Goal: Task Accomplishment & Management: Manage account settings

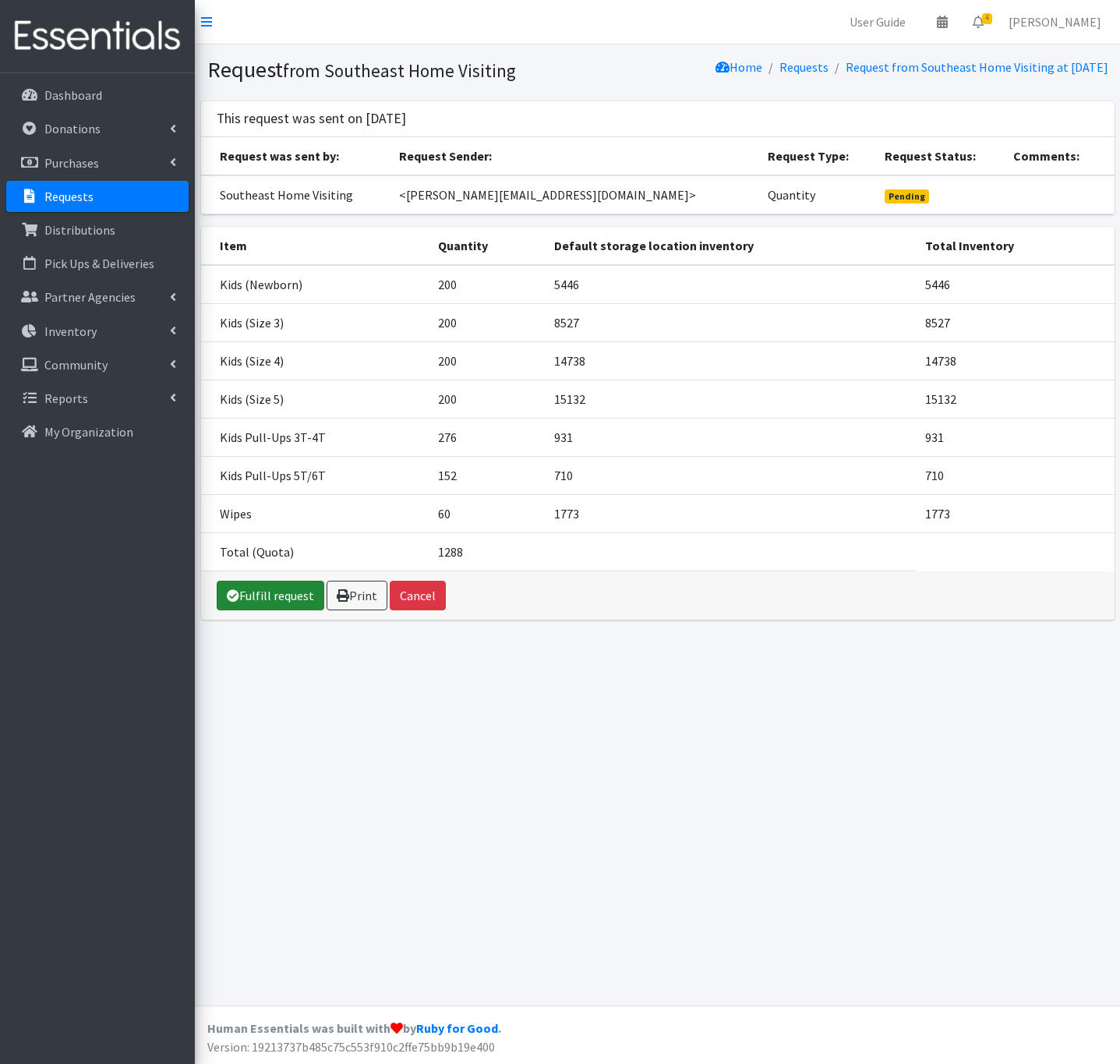
click at [305, 592] on link "Fulfill request" at bounding box center [270, 596] width 108 height 30
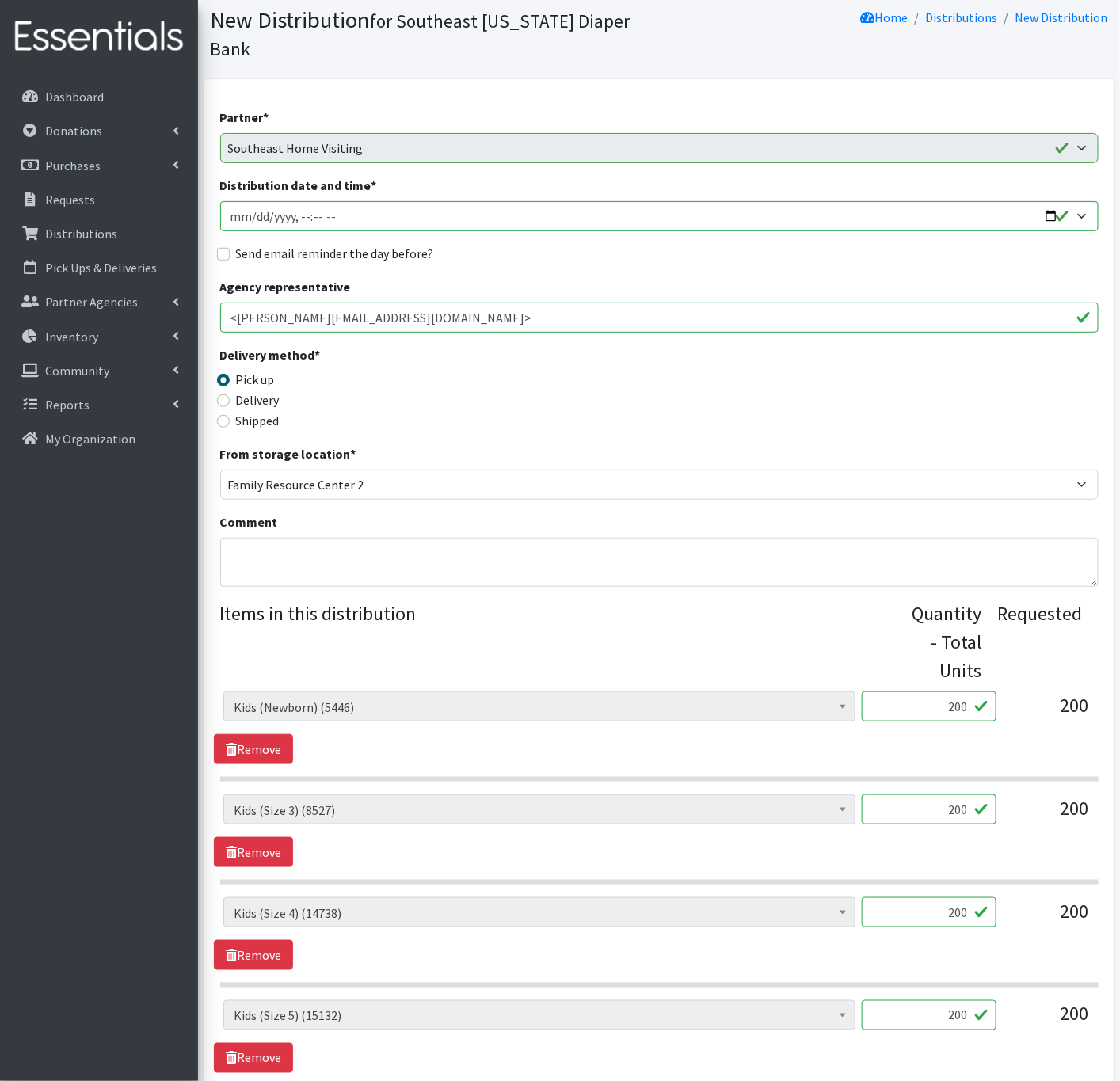
scroll to position [238, 0]
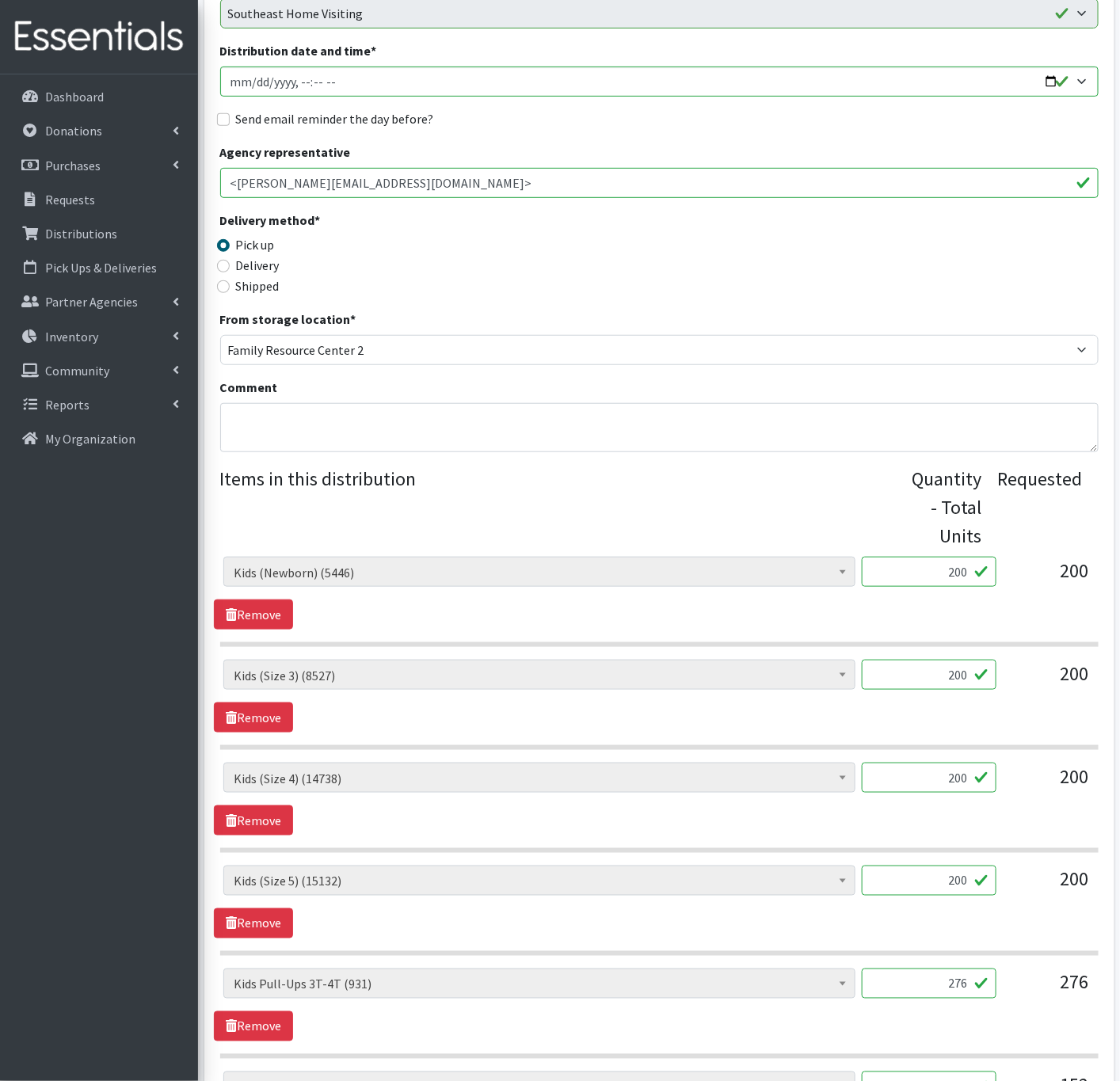
drag, startPoint x: 911, startPoint y: 654, endPoint x: 1255, endPoint y: 654, distance: 344.0
click at [1119, 654] on html "User Guide 0 Pick-ups remaining this week View Calendar 4 4 Requests 0 Partner …" at bounding box center [560, 615] width 1120 height 1708
type input "214"
drag, startPoint x: 930, startPoint y: 758, endPoint x: 1094, endPoint y: 763, distance: 164.1
click at [1094, 763] on div "Adult Briefs (x-small) (0) Adult Briefs Large (11757) Adult Briefs Medium (3425…" at bounding box center [659, 784] width 871 height 43
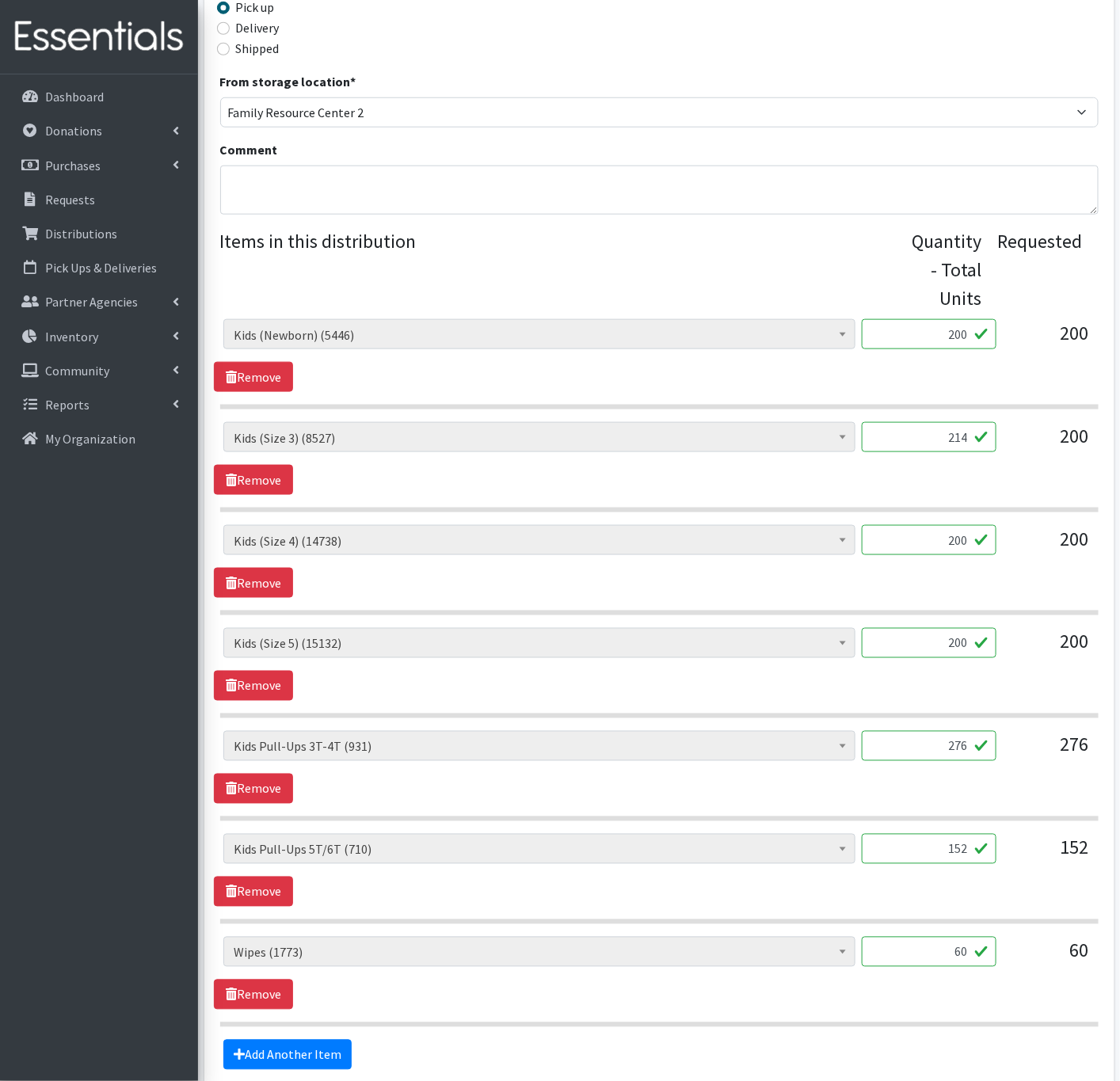
scroll to position [594, 0]
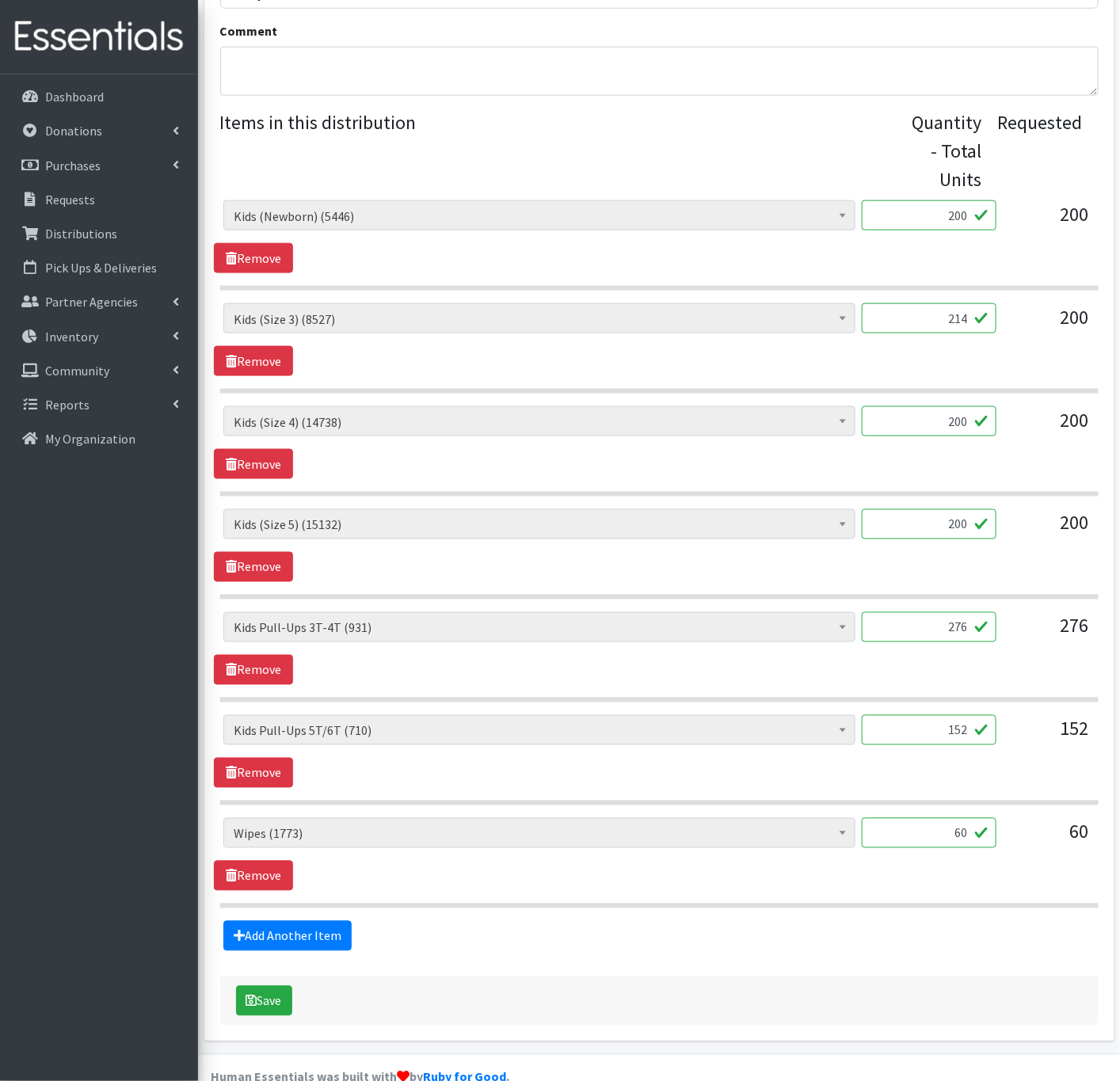
drag, startPoint x: 922, startPoint y: 607, endPoint x: 1144, endPoint y: 625, distance: 222.7
click at [1119, 625] on html "User Guide 0 Pick-ups remaining this week View Calendar 4 4 Requests 0 Partner …" at bounding box center [560, 259] width 1120 height 1708
type input "271"
click at [248, 758] on link "Remove" at bounding box center [253, 773] width 79 height 30
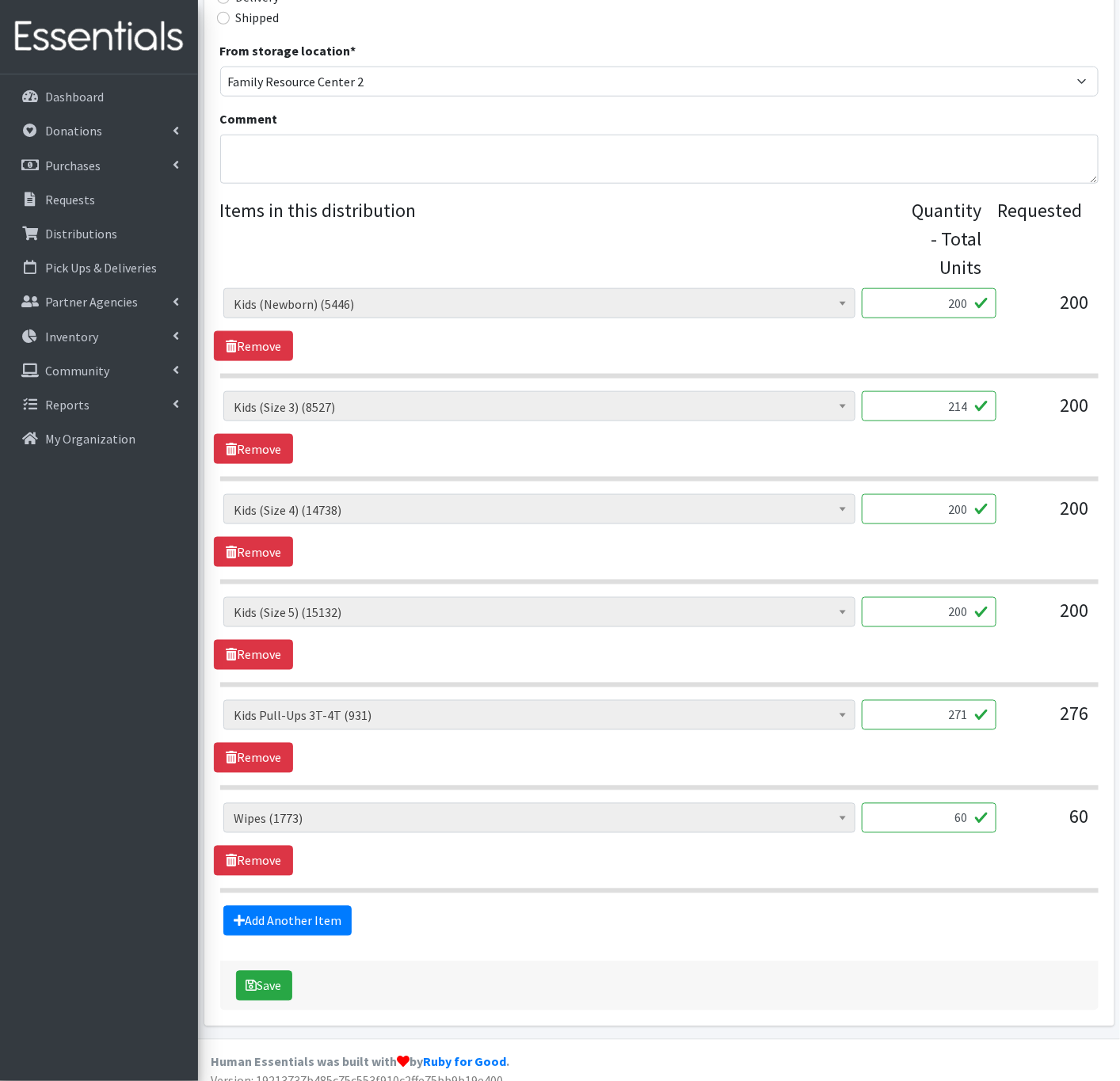
drag, startPoint x: 956, startPoint y: 806, endPoint x: 1113, endPoint y: 811, distance: 157.1
click at [1113, 811] on div "Partner * ASPIRE WOMEN'S CENTER Bell City Head Start Birthright of Cape & Marbl…" at bounding box center [660, 351] width 910 height 1351
type input "72"
click at [308, 912] on link "Add Another Item" at bounding box center [288, 922] width 129 height 30
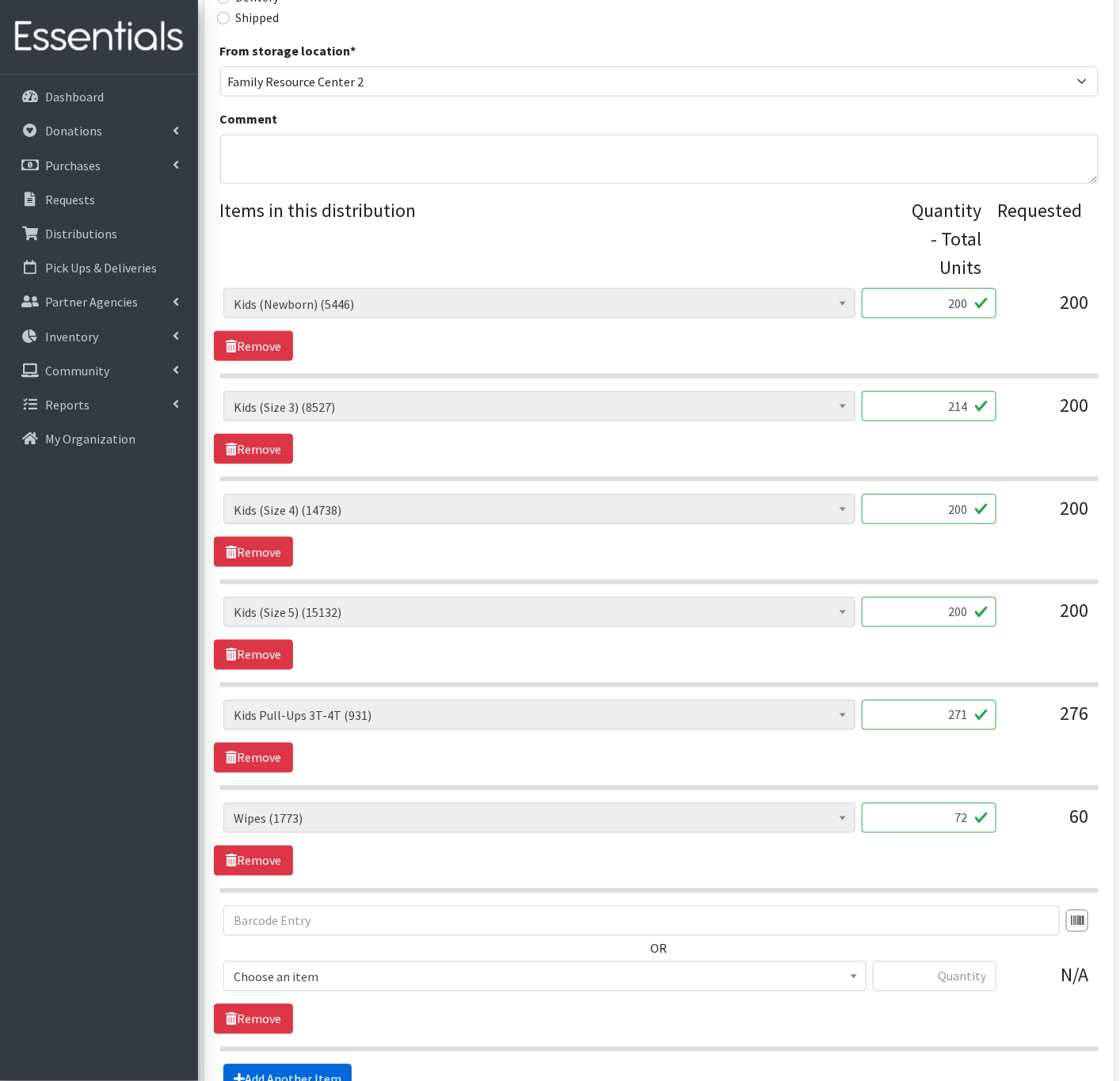
scroll to position [666, 0]
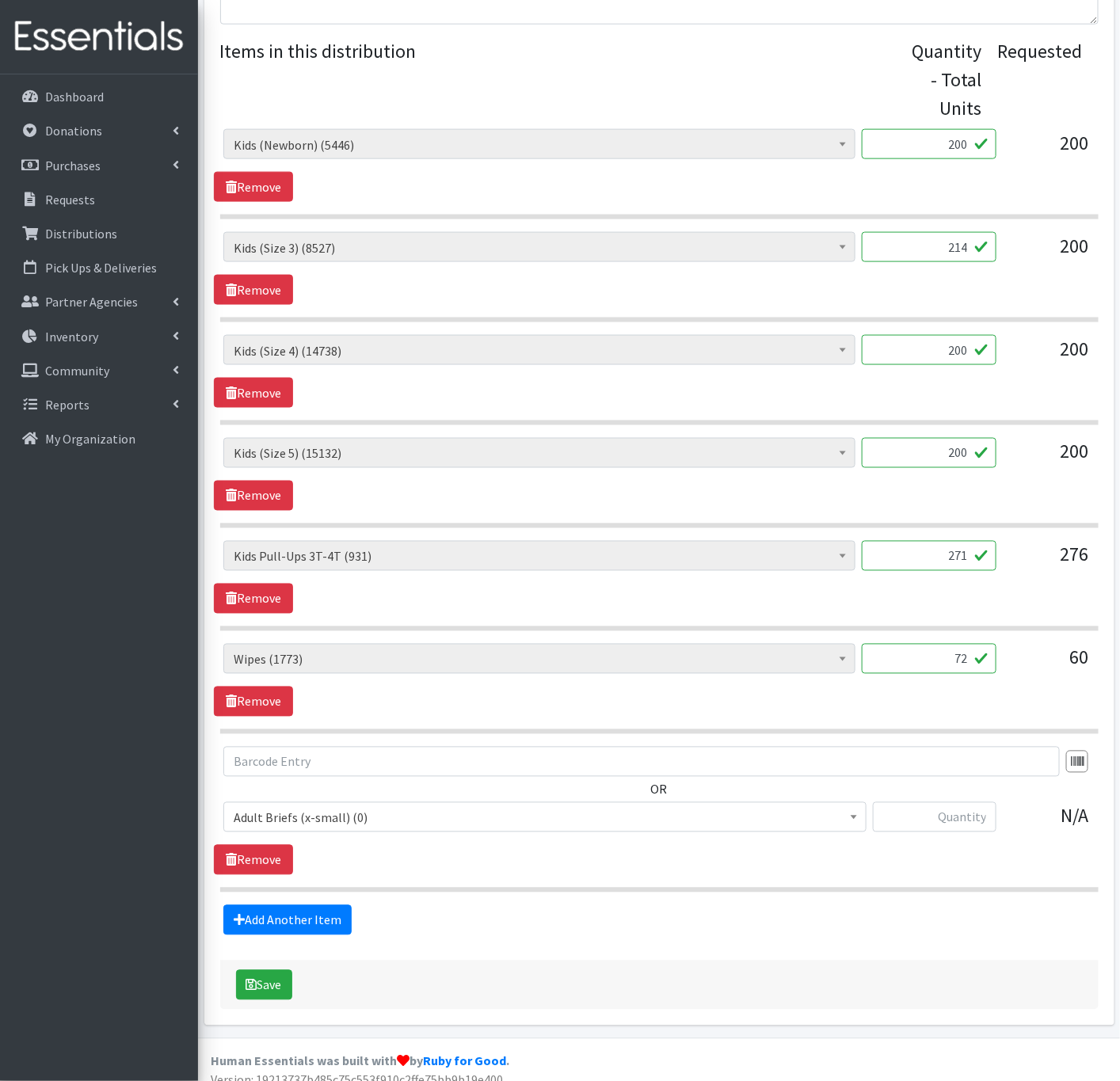
click at [326, 808] on span "Adult Briefs (x-small) (0)" at bounding box center [545, 818] width 623 height 22
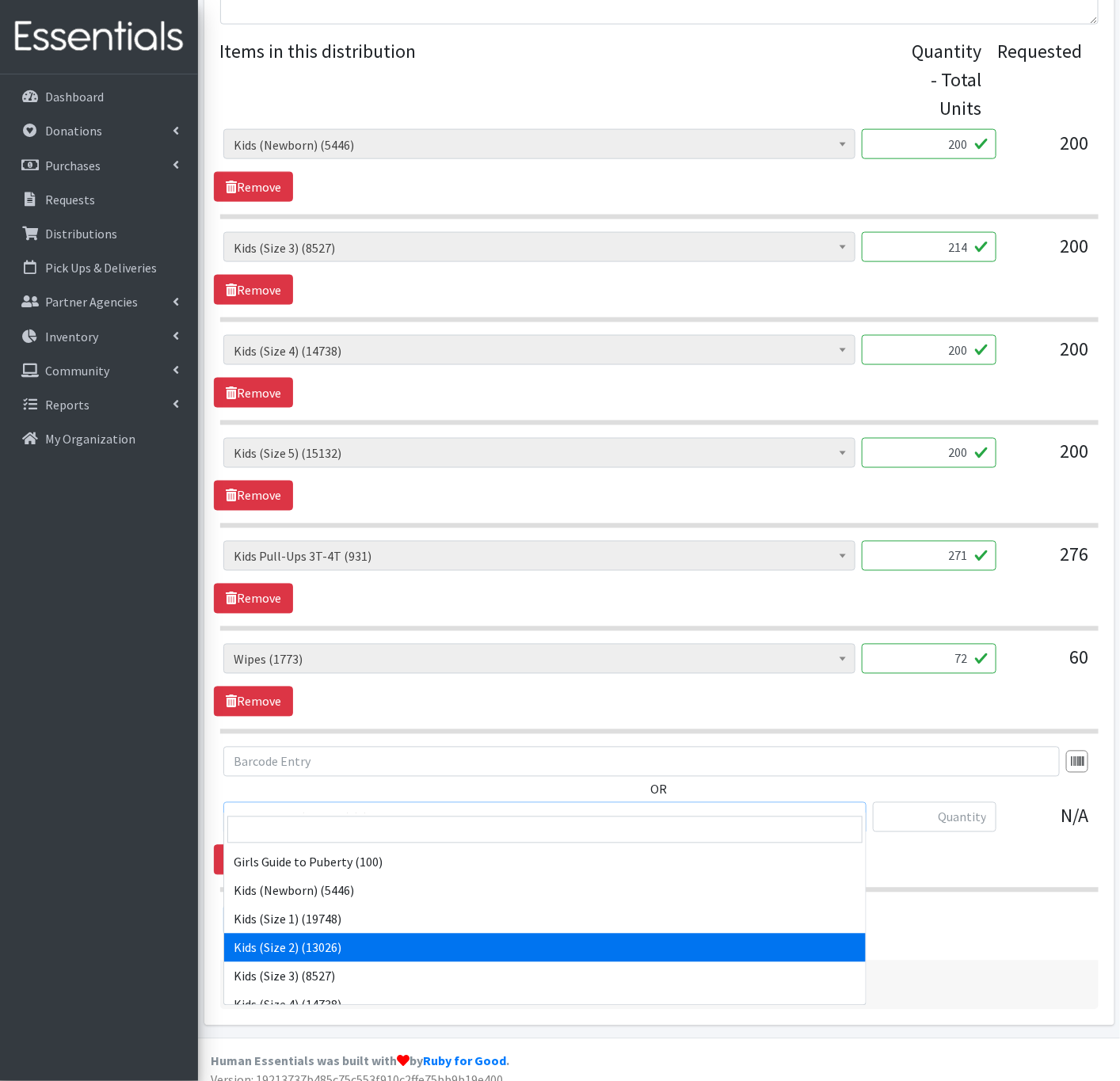
scroll to position [356, 0]
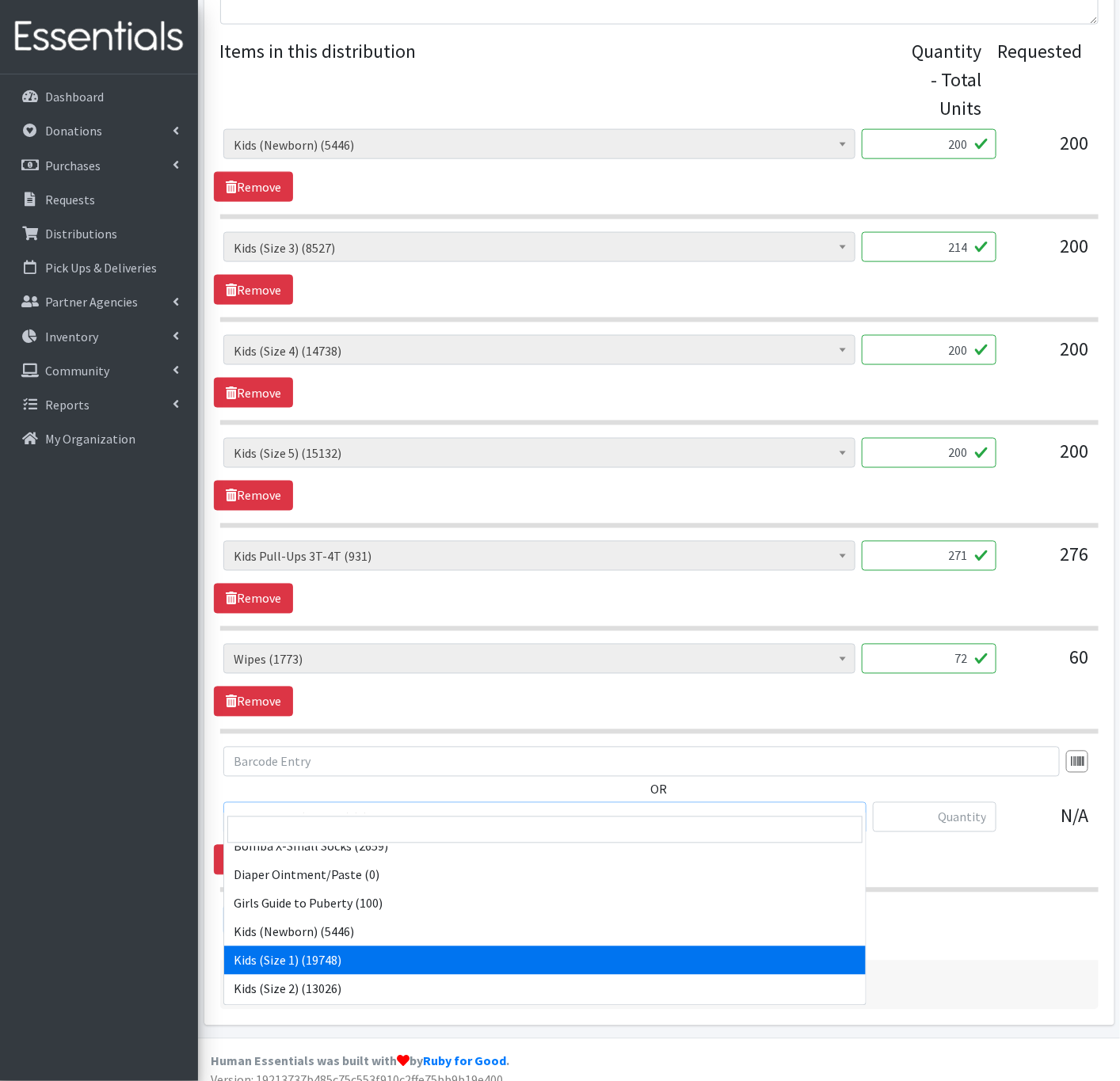
select select "348"
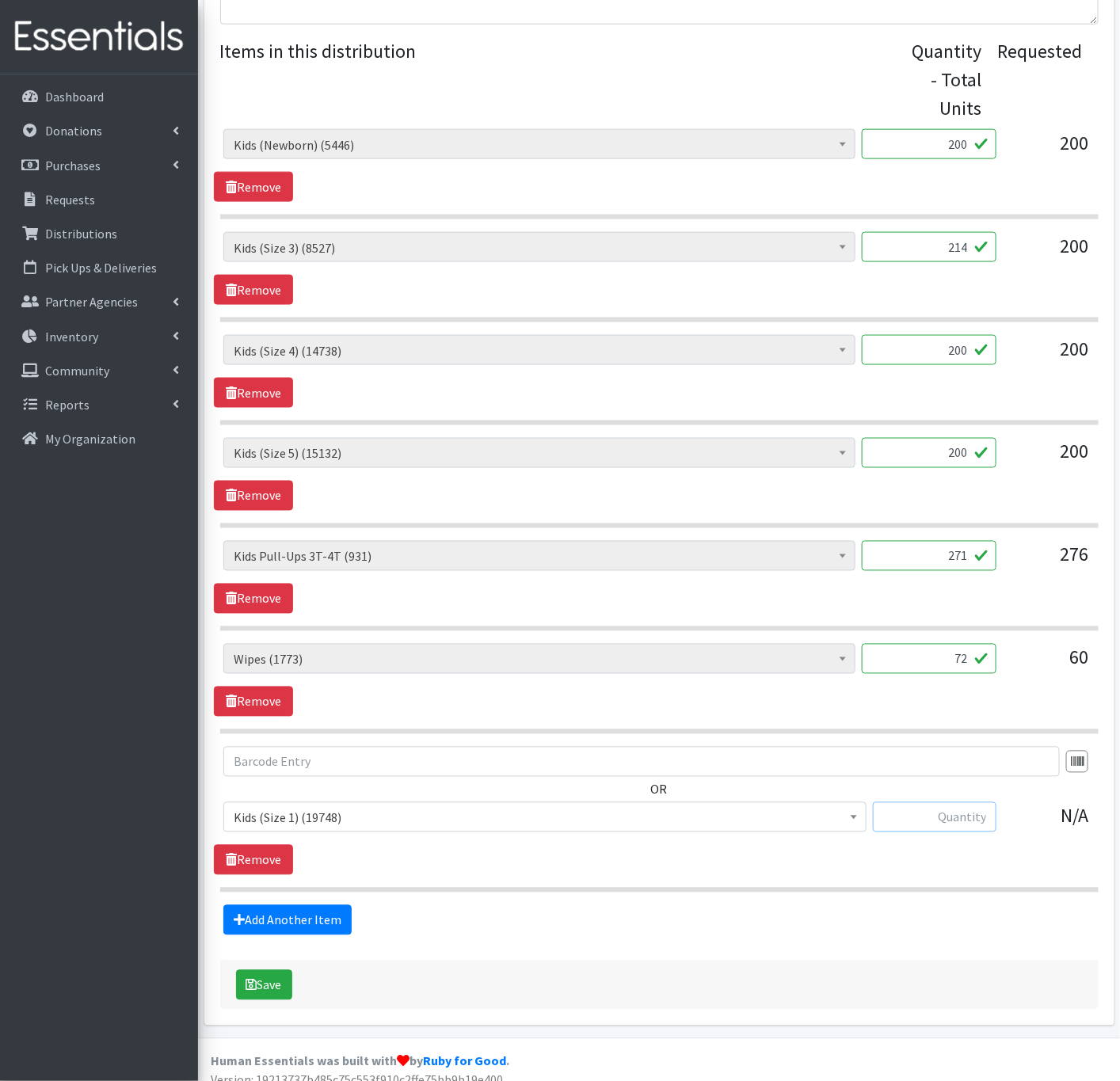
click at [922, 803] on input "text" at bounding box center [935, 818] width 124 height 30
type input "180"
click at [290, 971] on button "Save" at bounding box center [264, 986] width 56 height 30
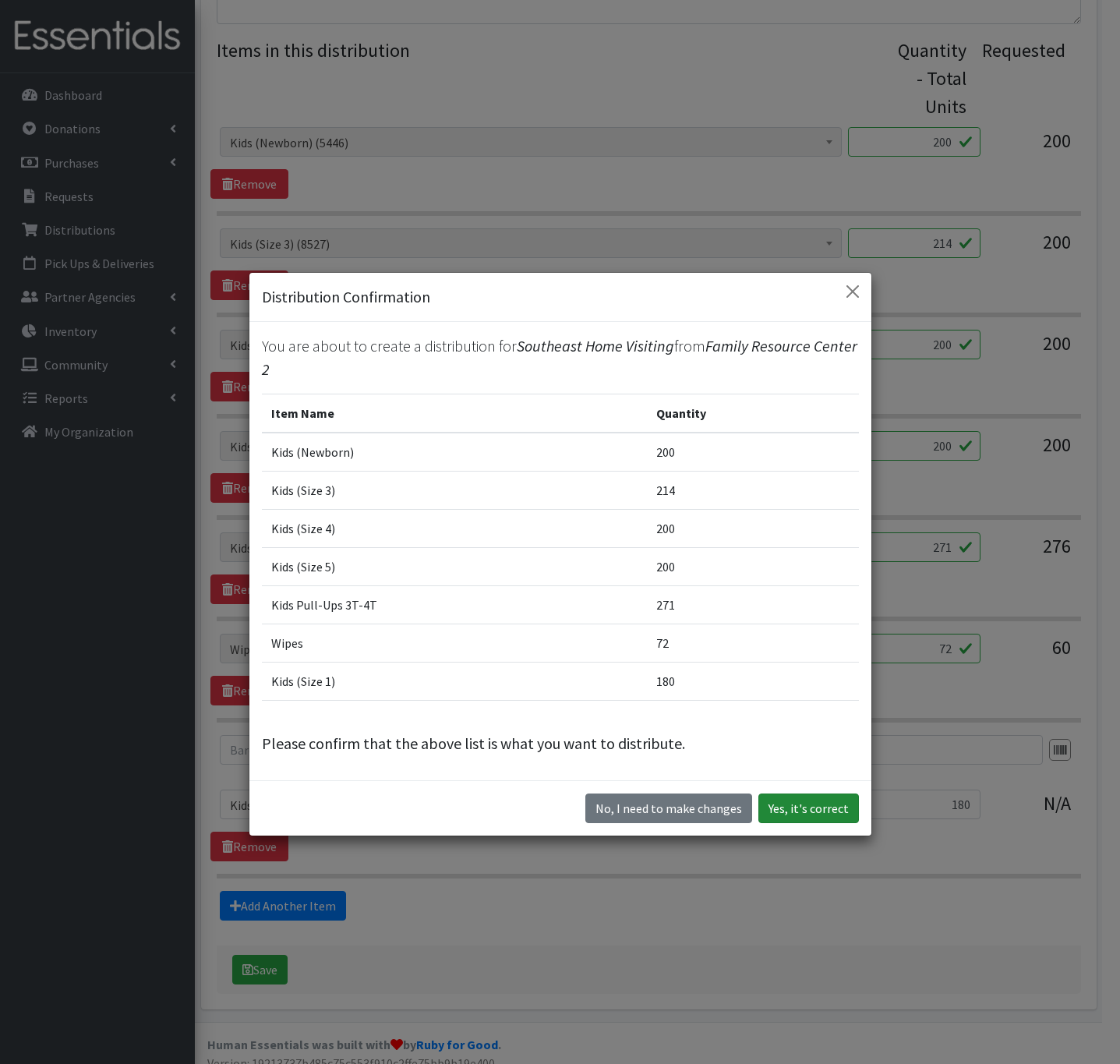
click at [837, 804] on button "Yes, it's correct" at bounding box center [808, 809] width 100 height 30
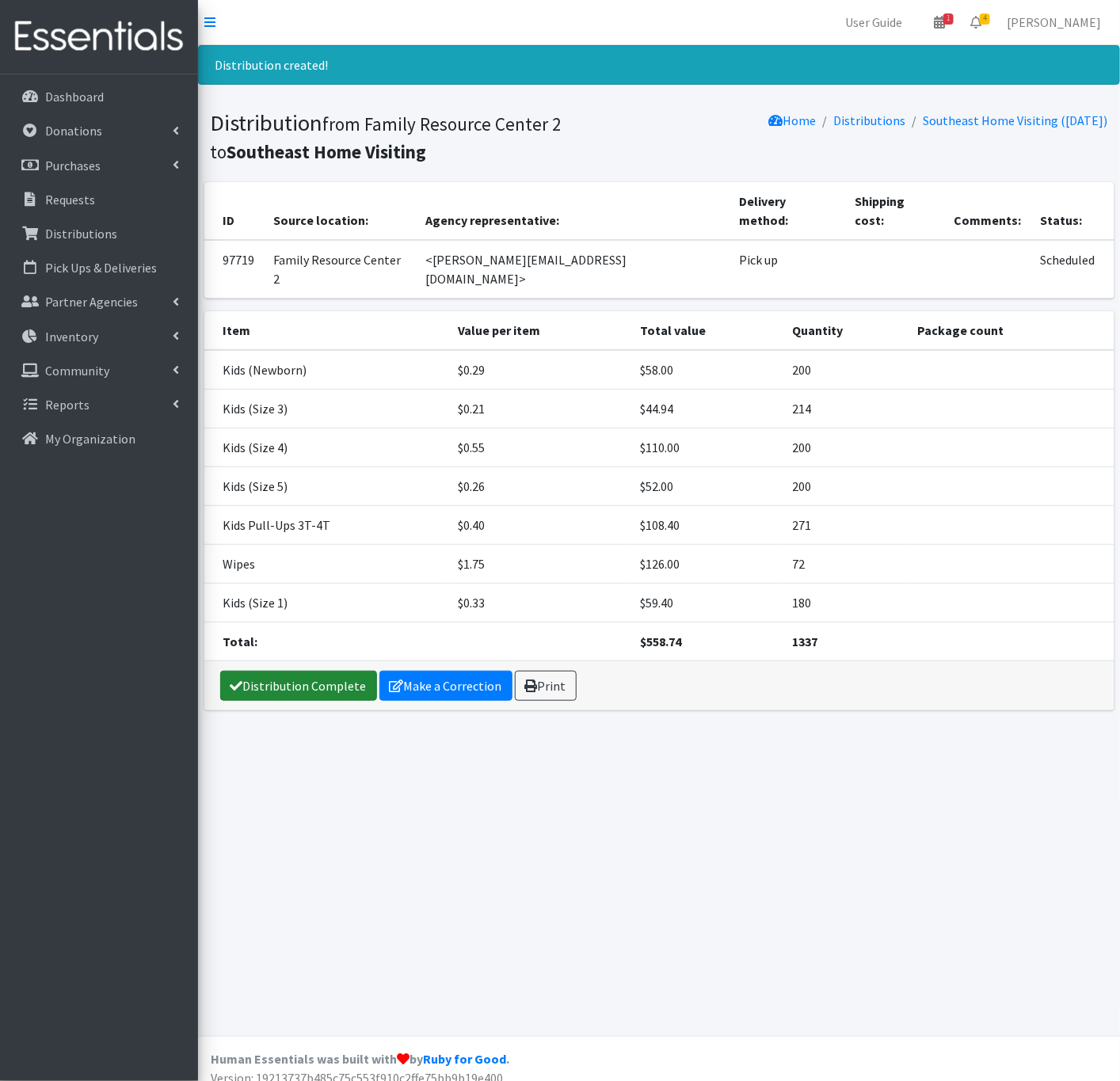
click at [305, 671] on link "Distribution Complete" at bounding box center [298, 687] width 157 height 30
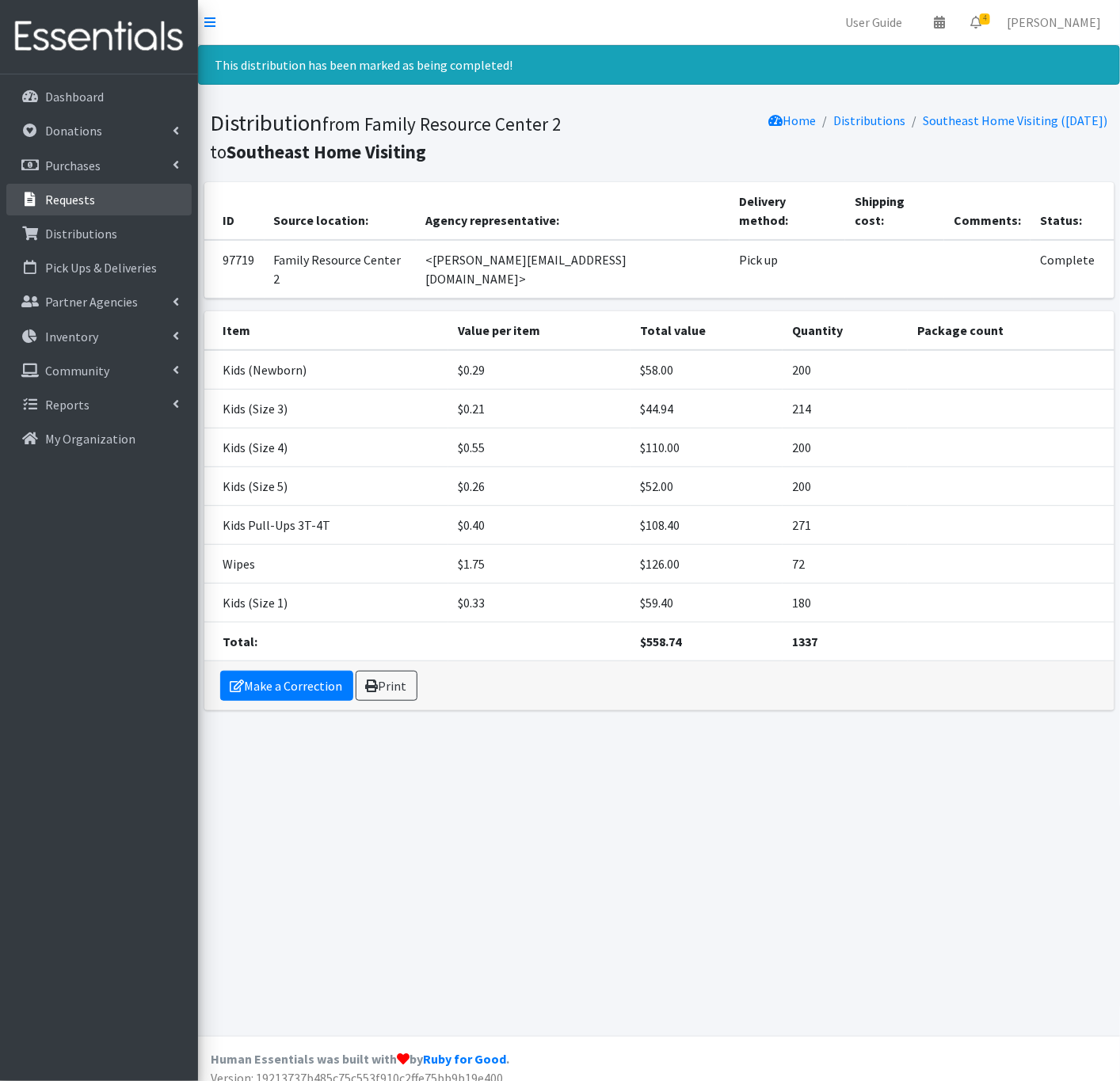
click at [100, 192] on link "Requests" at bounding box center [99, 199] width 186 height 31
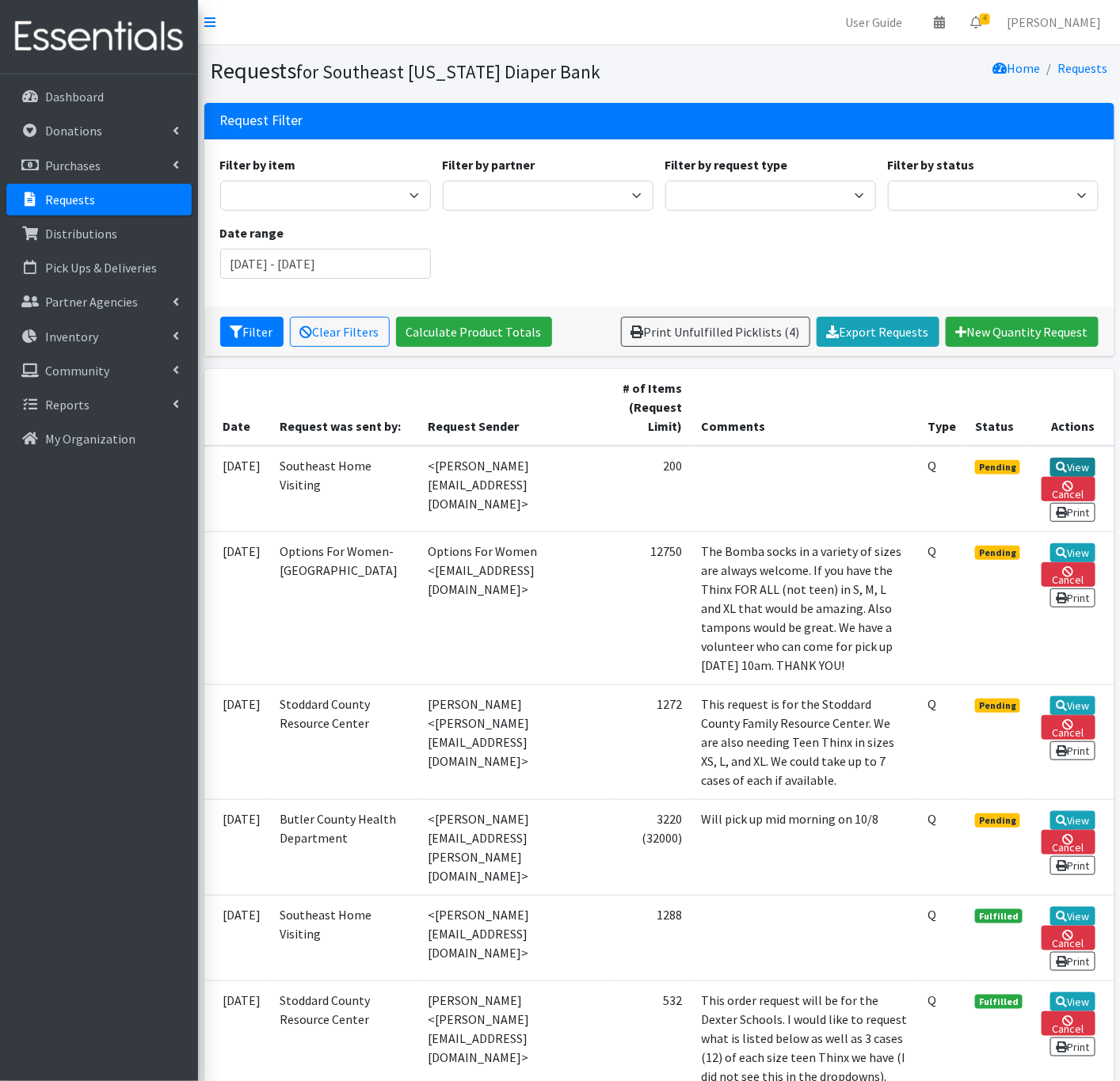
click at [1070, 459] on link "View" at bounding box center [1072, 468] width 45 height 19
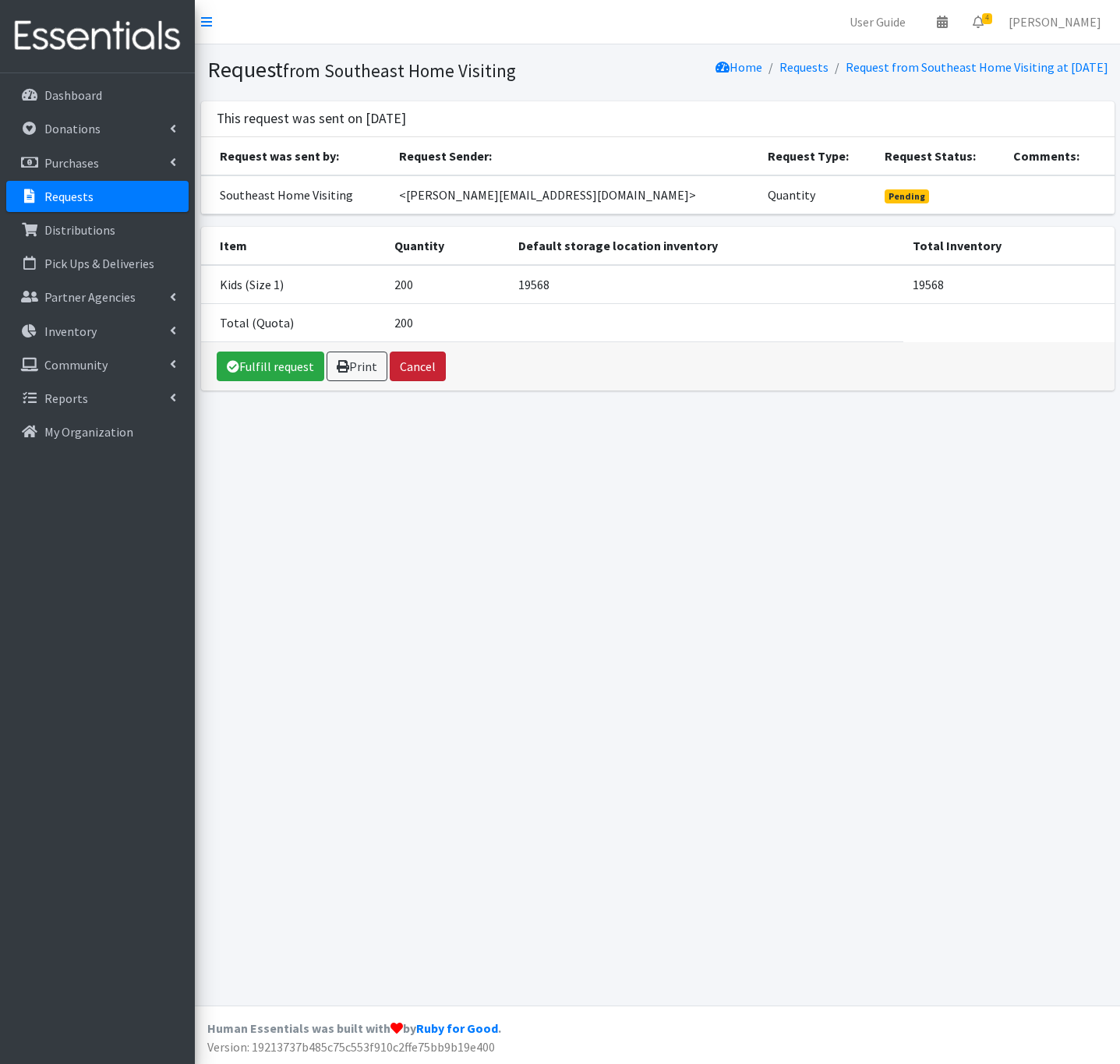
click at [408, 361] on button "Cancel" at bounding box center [418, 367] width 56 height 30
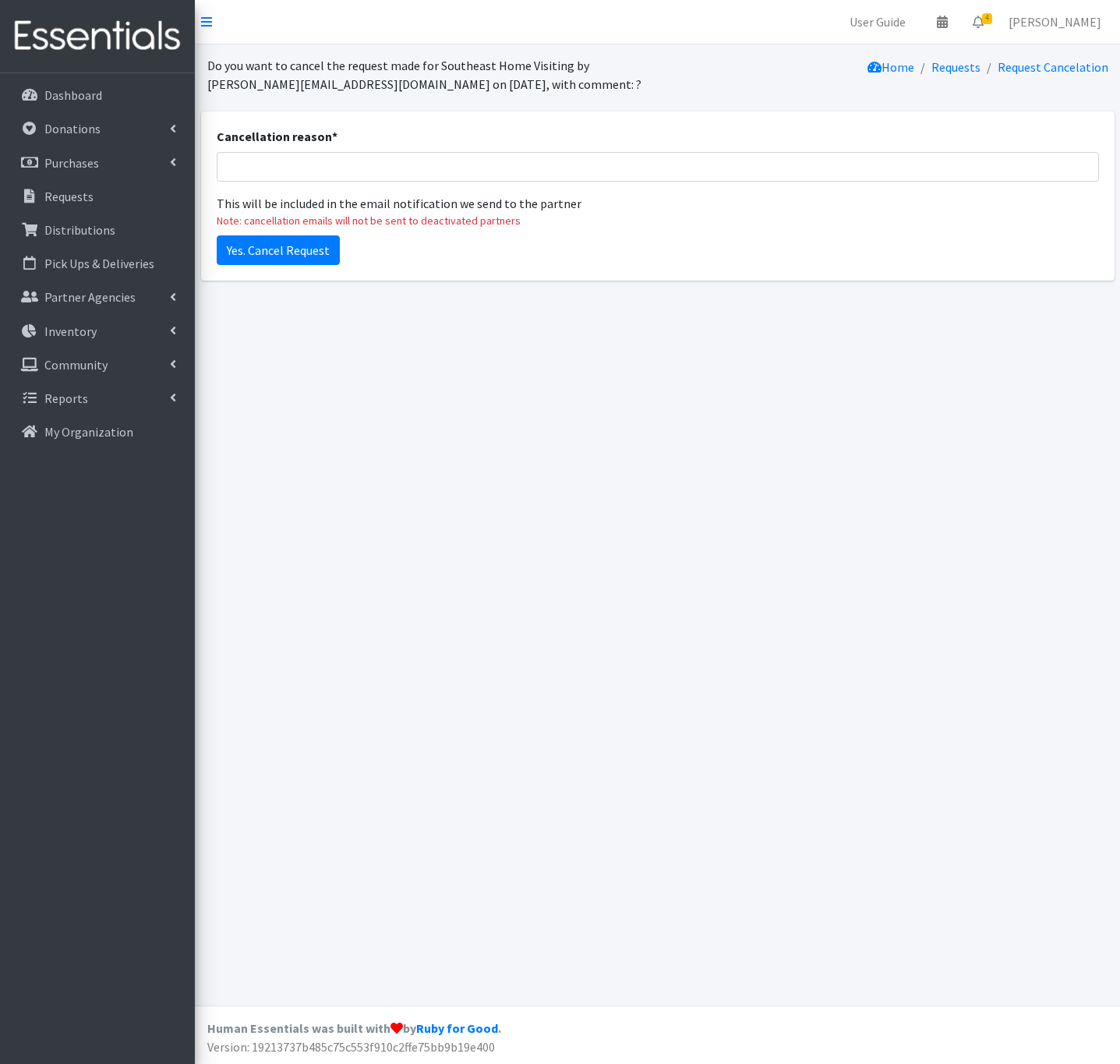
drag, startPoint x: 364, startPoint y: 189, endPoint x: 364, endPoint y: 176, distance: 13.0
click at [364, 183] on div "Cancellation reason * This will be included in the email notification we send t…" at bounding box center [658, 178] width 883 height 102
click at [364, 176] on input "Cancellation reason *" at bounding box center [658, 167] width 883 height 30
type input "consolidated into one order"
click at [309, 244] on input "Yes. Cancel Request" at bounding box center [277, 250] width 123 height 30
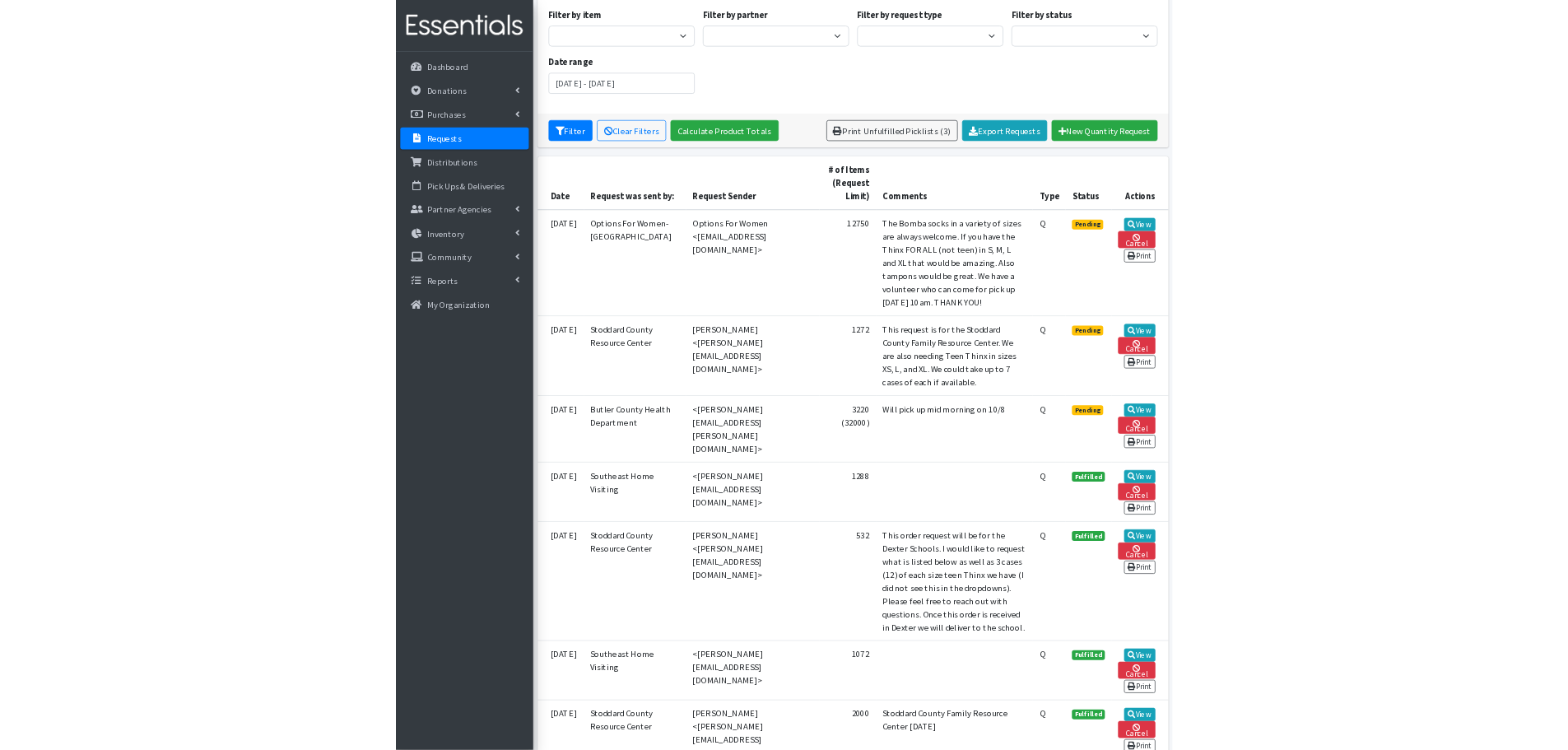
scroll to position [247, 0]
